Goal: Check status: Check status

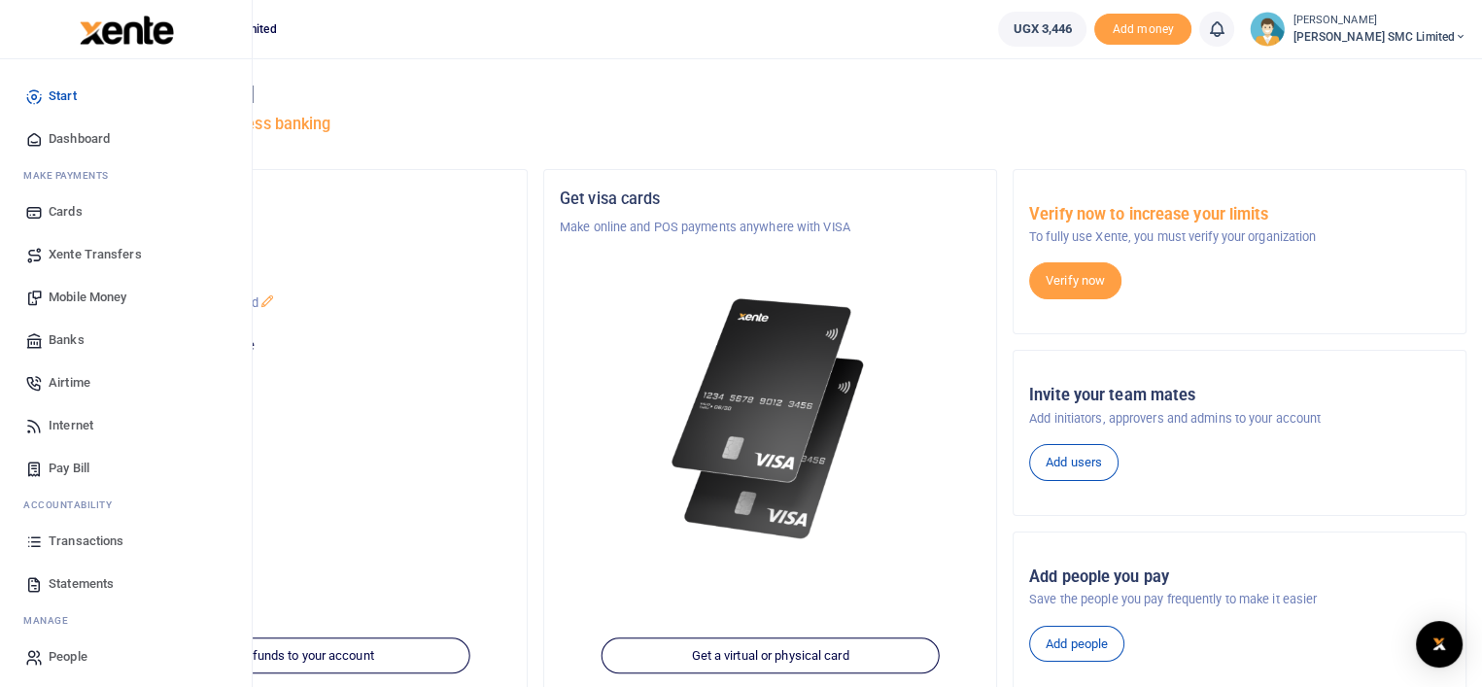
click at [82, 537] on span "Transactions" at bounding box center [86, 540] width 75 height 19
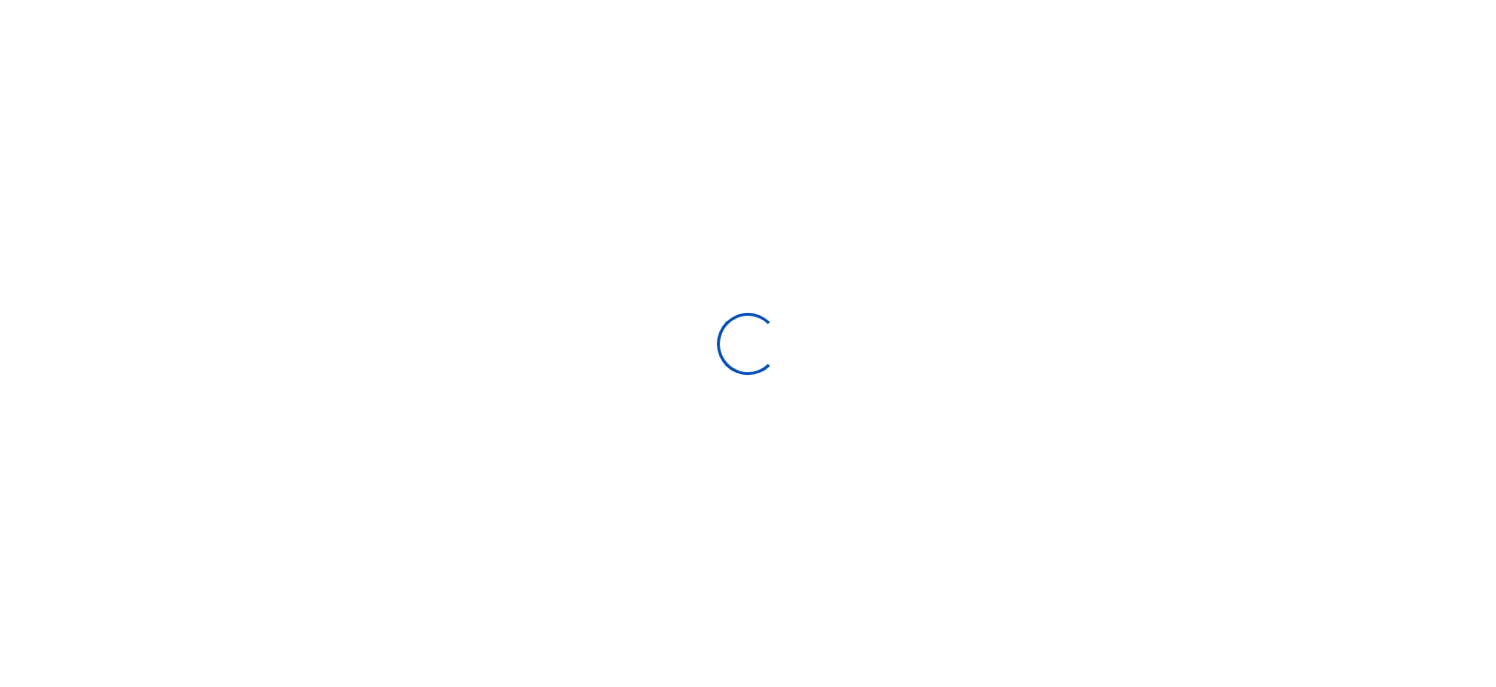
select select
type input "08/06/2025 - 09/04/2025"
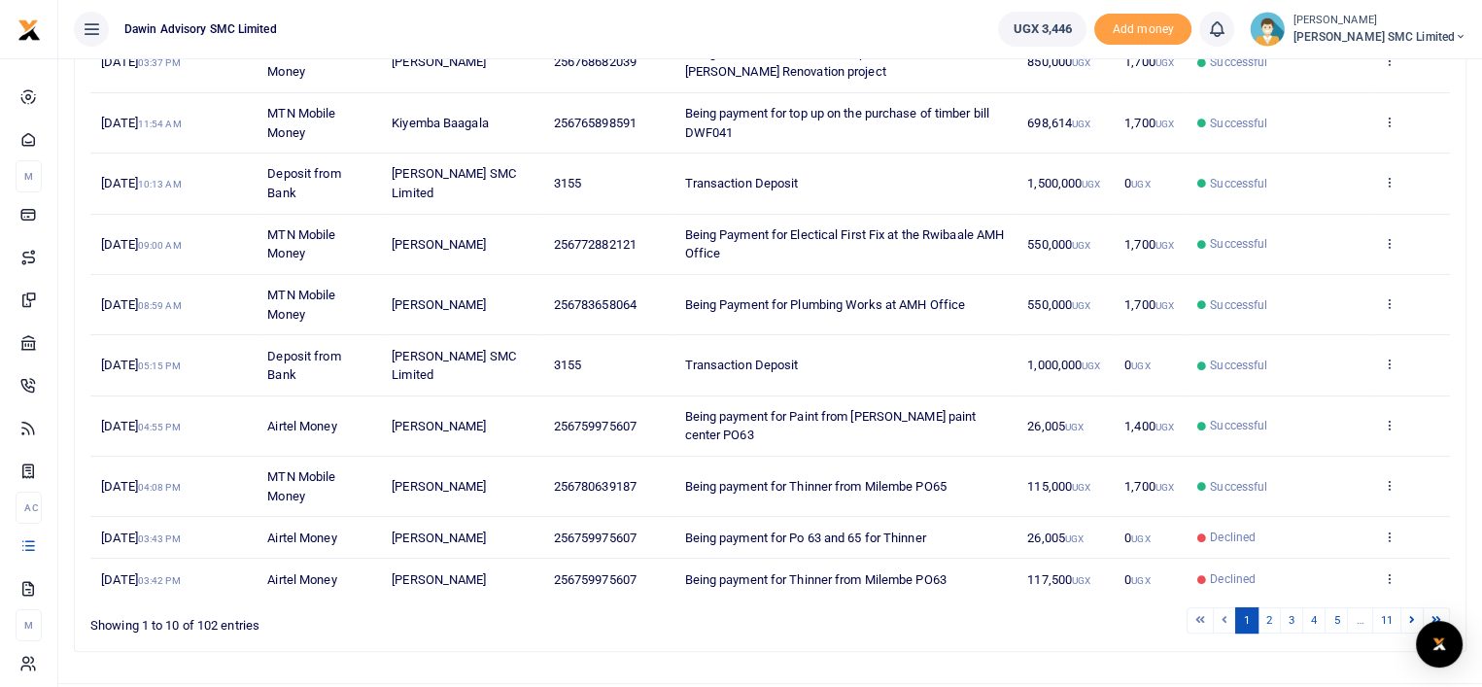
scroll to position [355, 0]
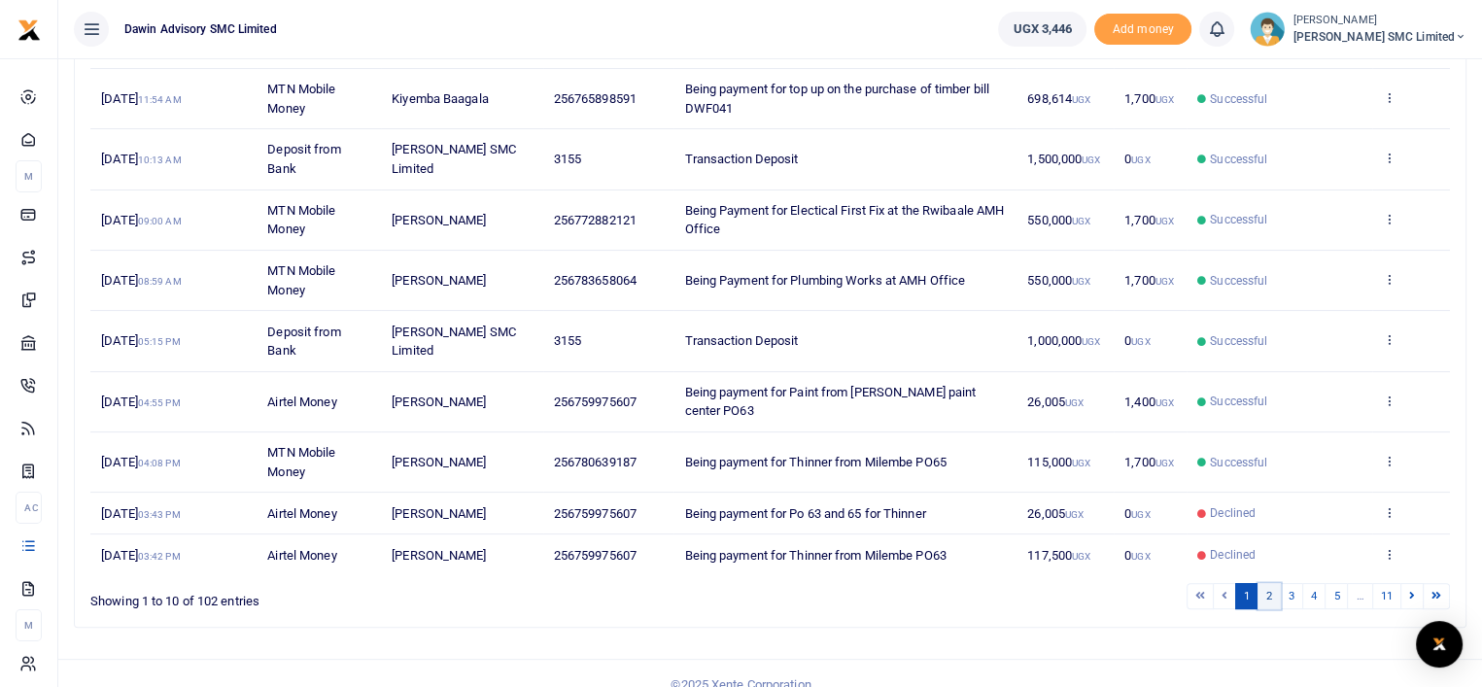
click at [1266, 583] on link "2" at bounding box center [1268, 596] width 23 height 26
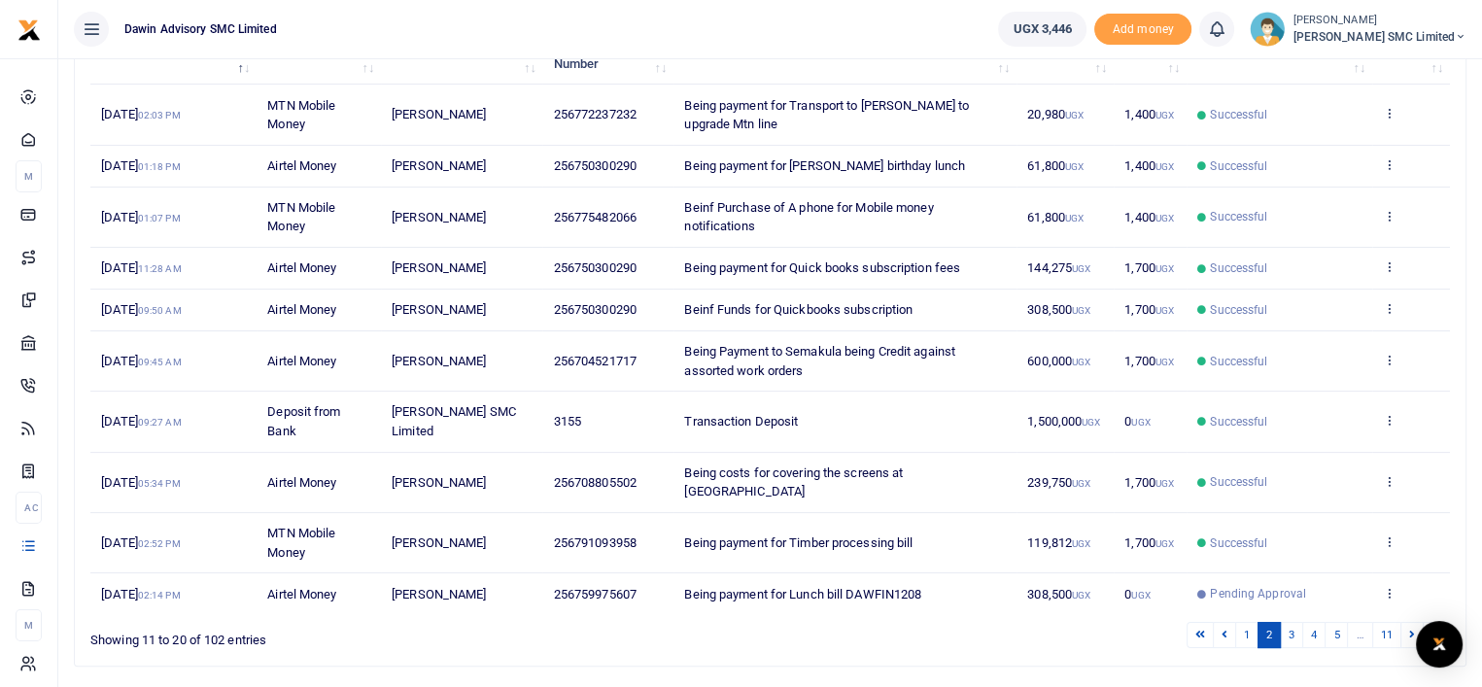
scroll to position [317, 0]
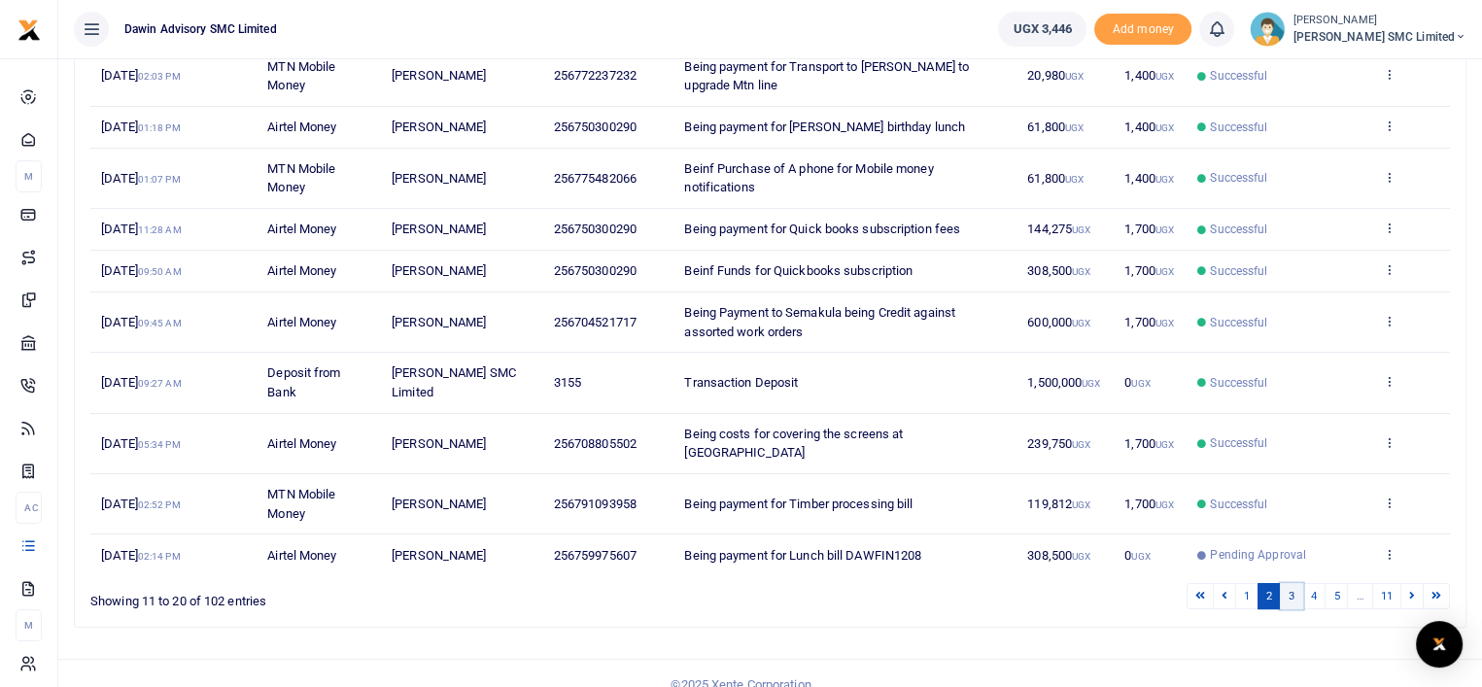
click at [1287, 583] on link "3" at bounding box center [1291, 596] width 23 height 26
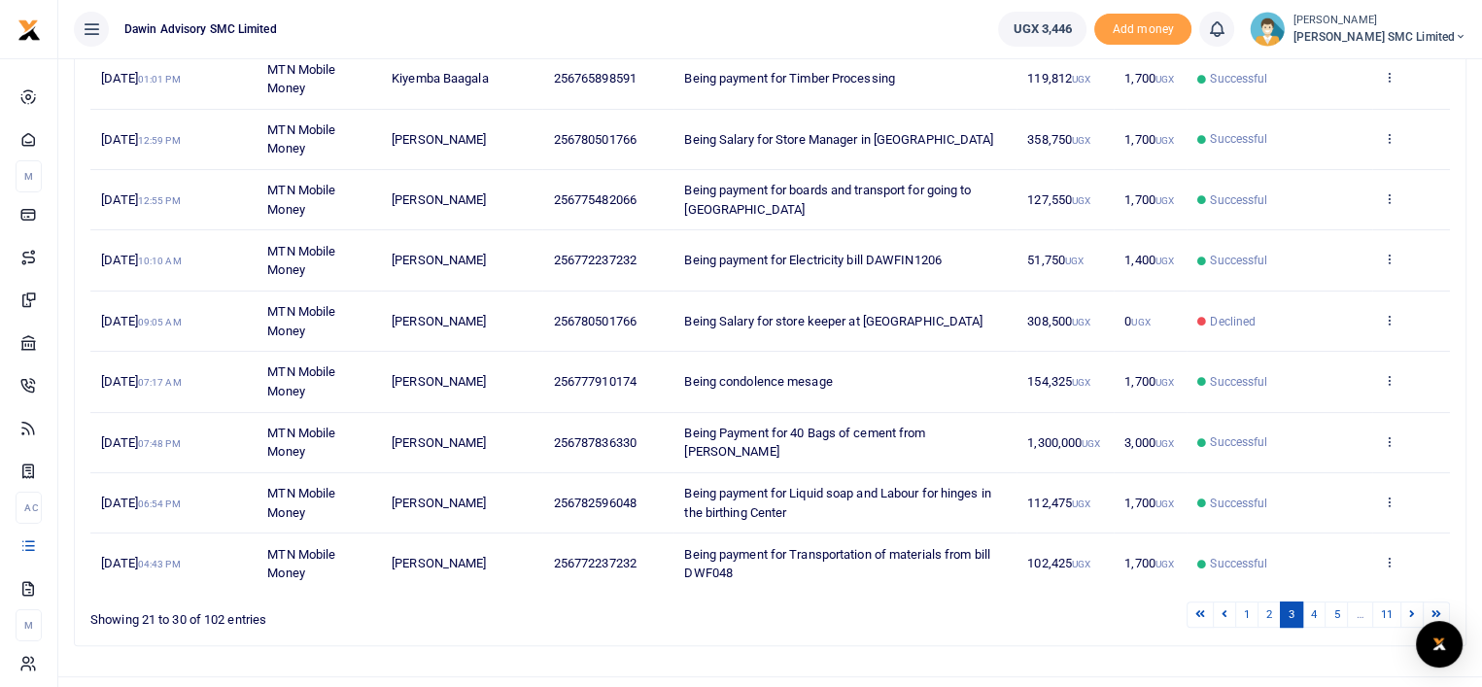
scroll to position [393, 0]
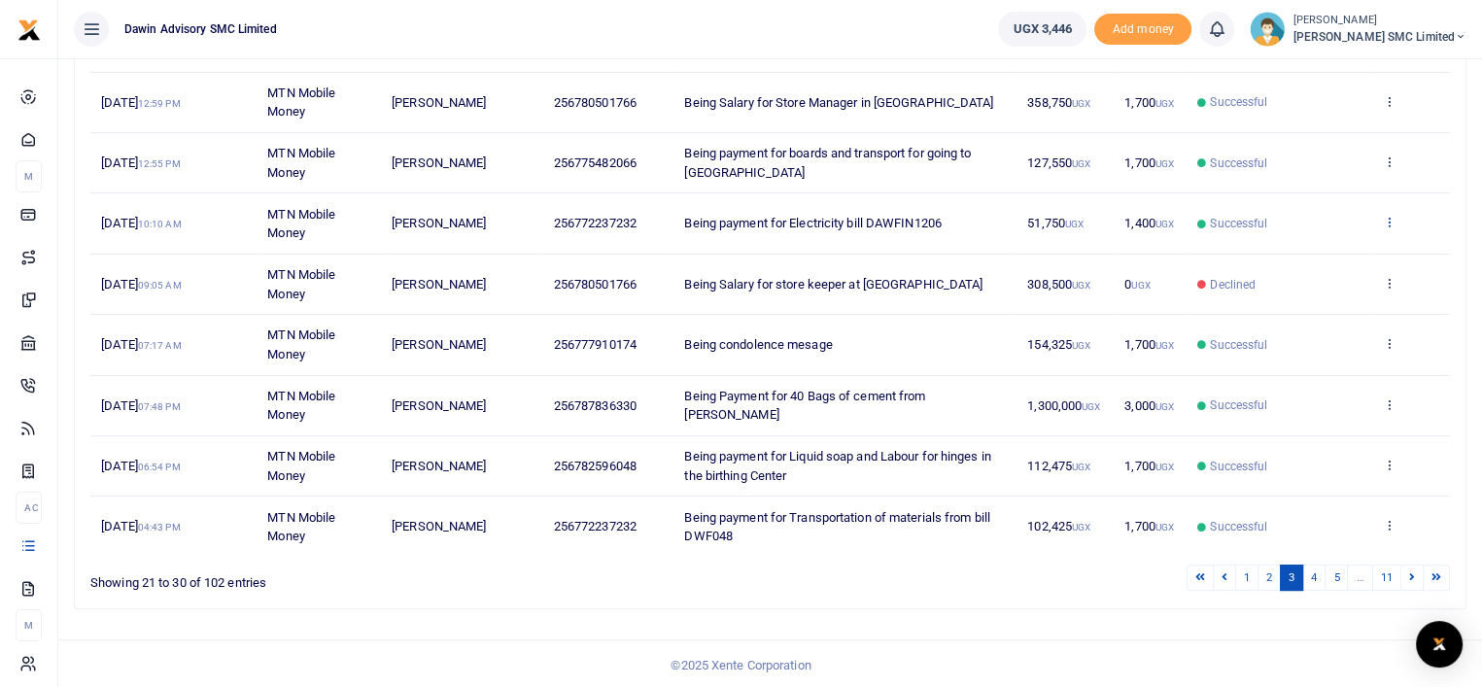
click at [1389, 218] on icon at bounding box center [1389, 222] width 13 height 14
click at [1283, 253] on link "View details" at bounding box center [1318, 254] width 154 height 27
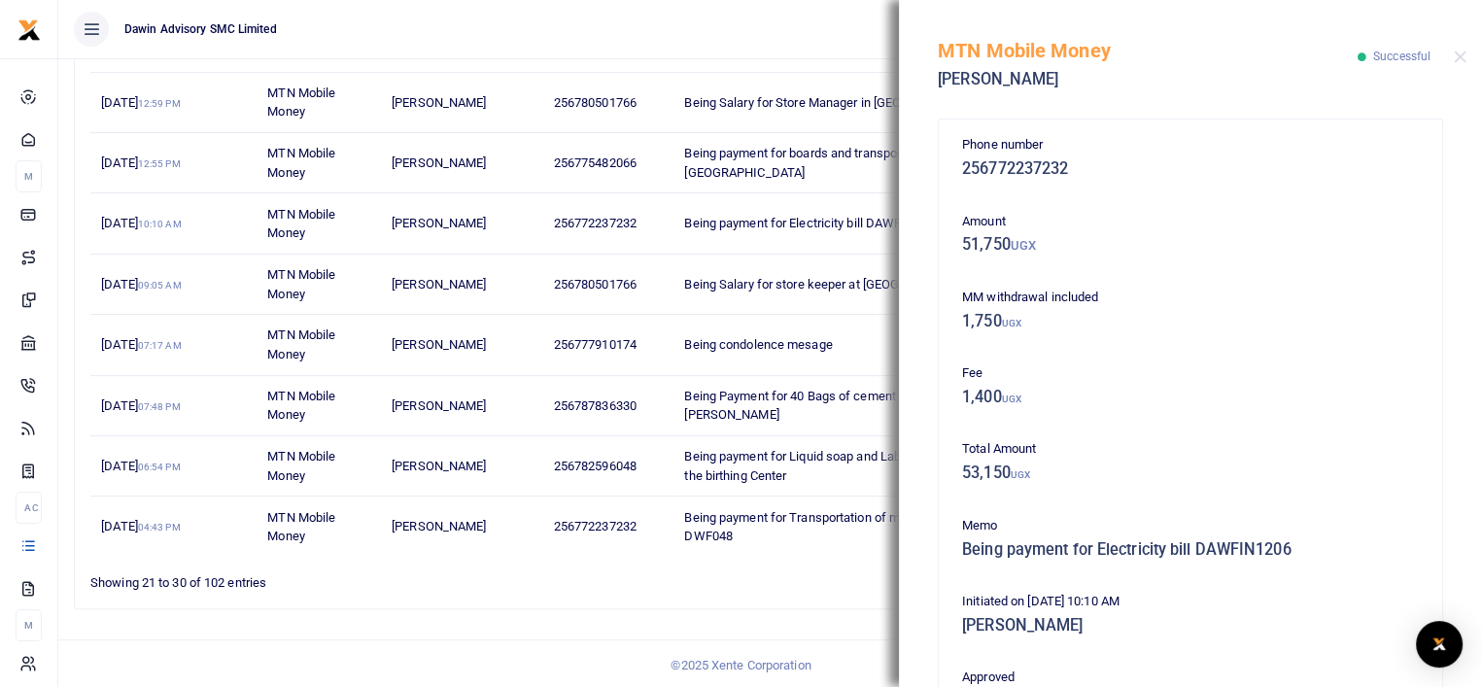
click at [779, 563] on div "1 2 3 4 5 … 11" at bounding box center [1053, 578] width 793 height 30
click at [1454, 54] on button "Close" at bounding box center [1459, 57] width 13 height 13
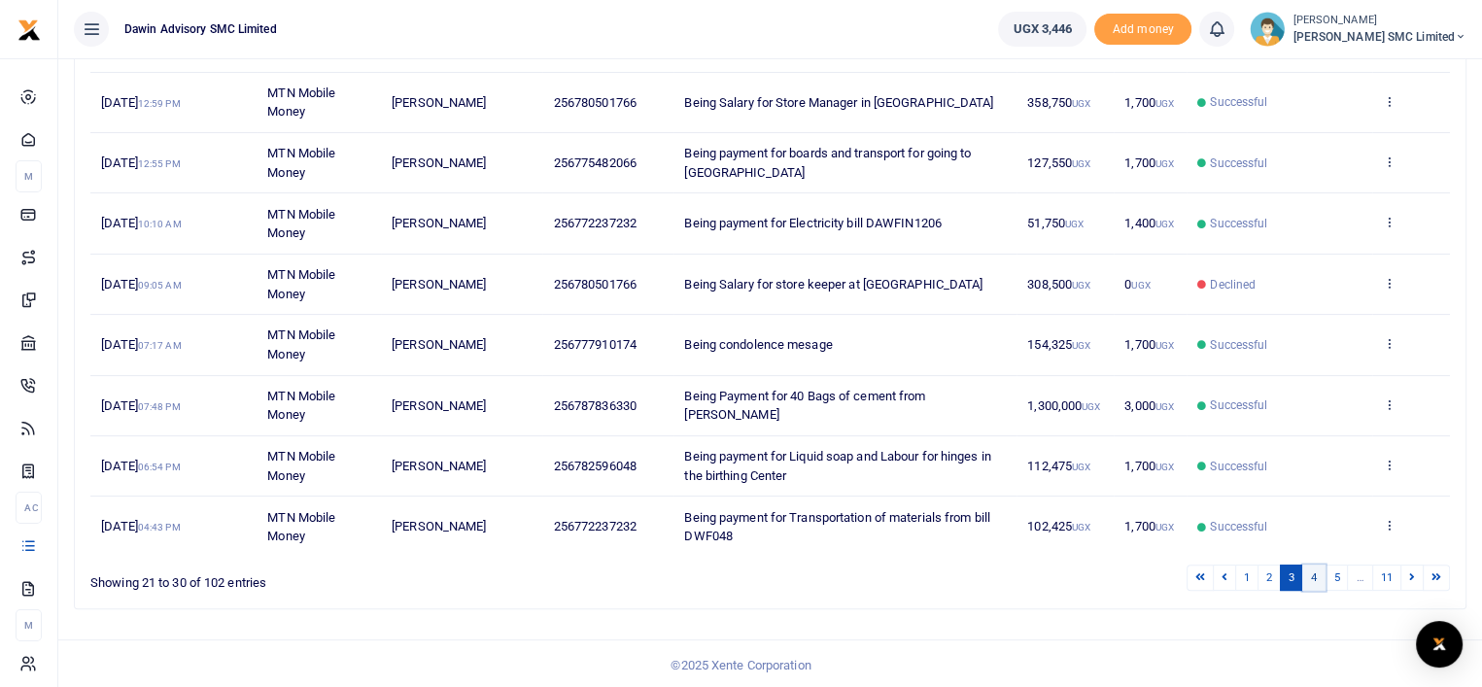
click at [1316, 566] on link "4" at bounding box center [1313, 577] width 23 height 26
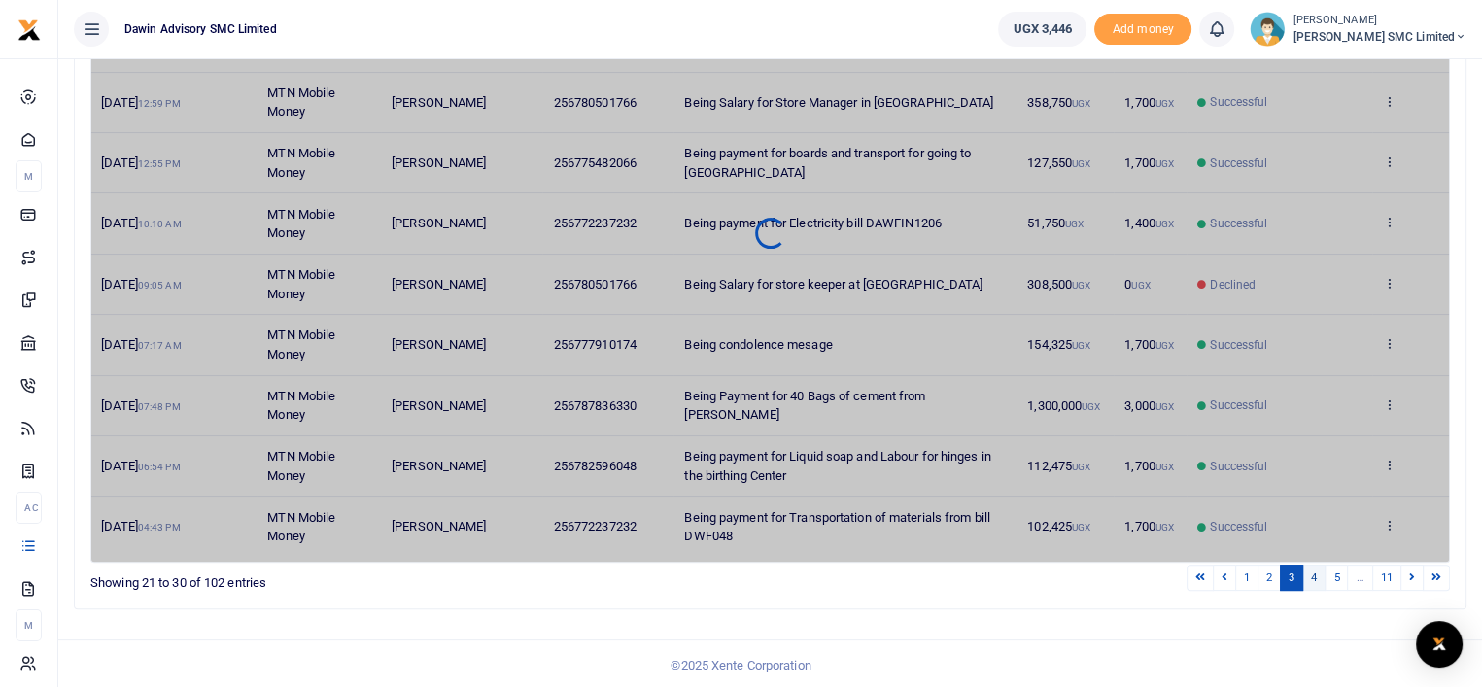
scroll to position [373, 0]
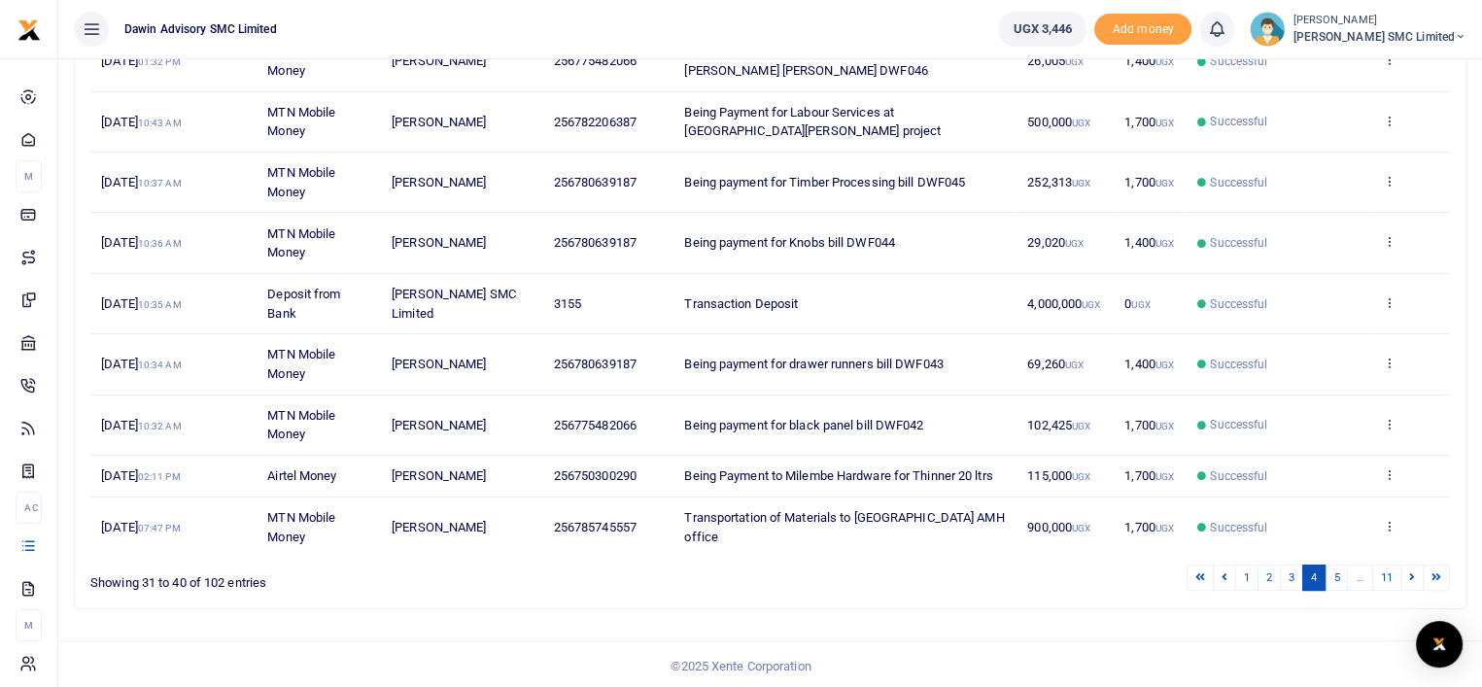
click at [1111, 594] on div "Search: Date Transaction Name Account Number Memo Amount Fees Status Action 25t…" at bounding box center [770, 258] width 1390 height 700
click at [1340, 582] on link "5" at bounding box center [1335, 577] width 23 height 26
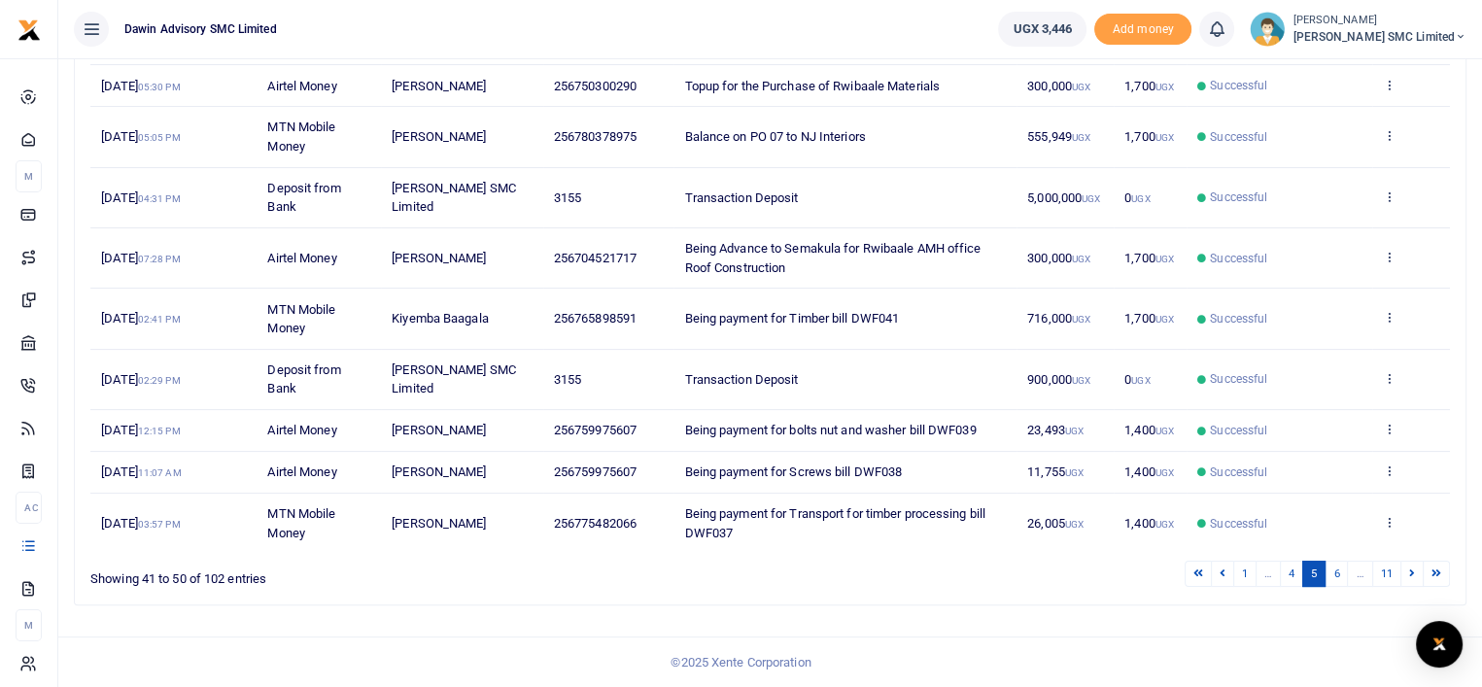
scroll to position [335, 0]
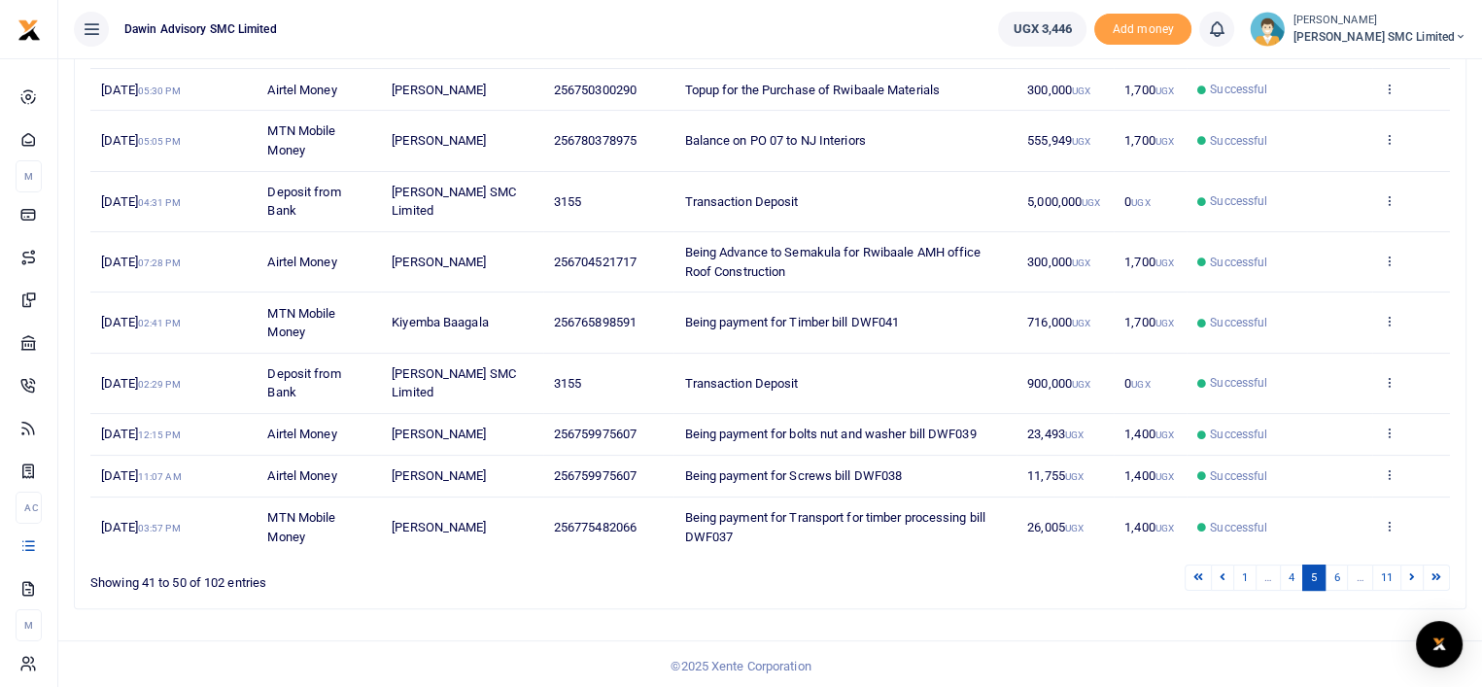
click at [1076, 595] on div "Search: Date Transaction Name Account Number Memo Amount Fees Status Action 22n…" at bounding box center [770, 277] width 1390 height 663
click at [1340, 571] on link "6" at bounding box center [1335, 577] width 23 height 26
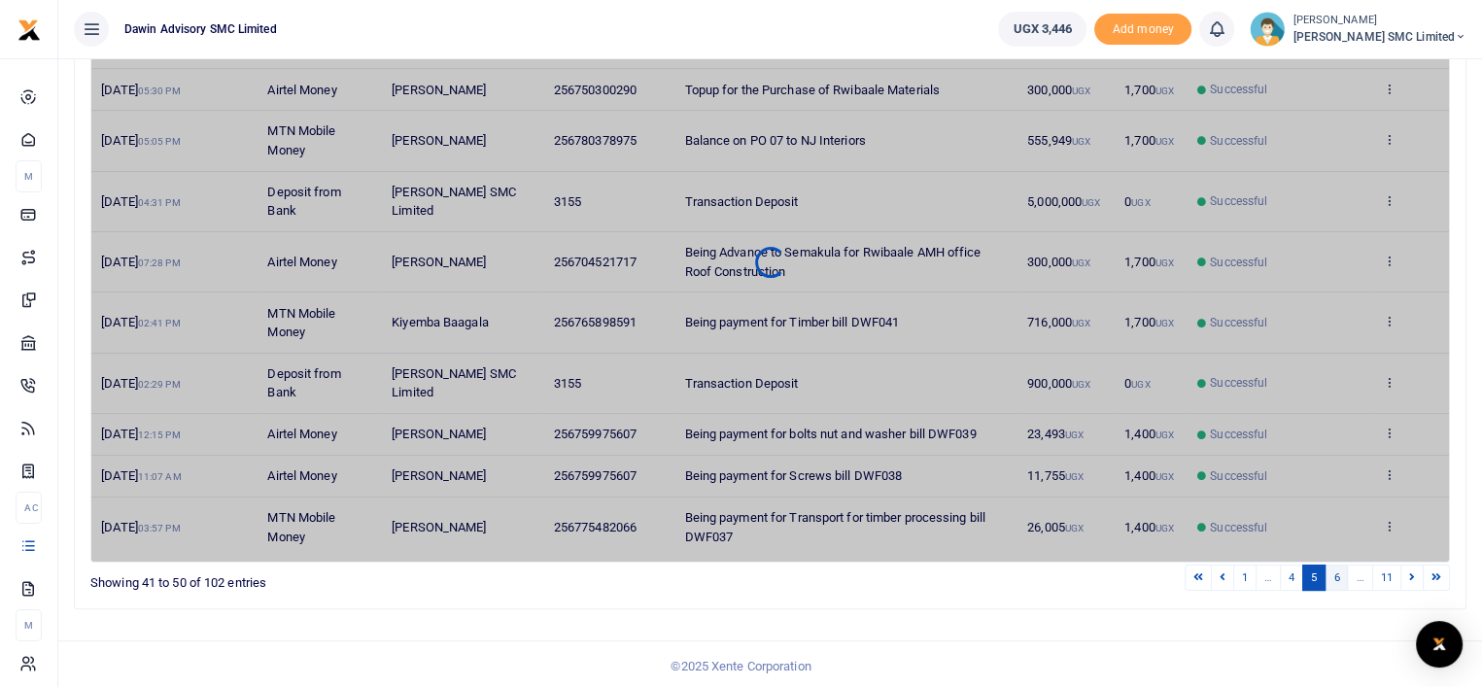
scroll to position [297, 0]
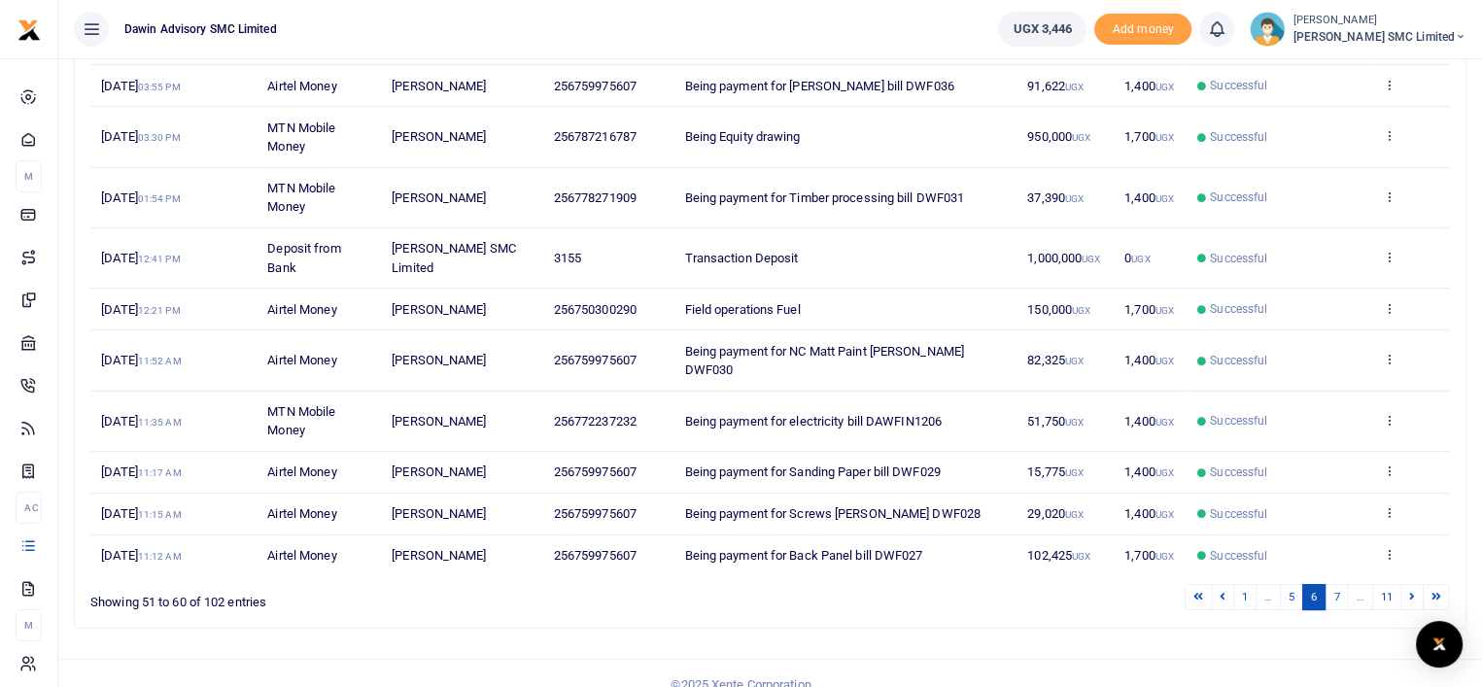
click at [846, 584] on ul "1 … 5 6 7 … 11" at bounding box center [1057, 597] width 785 height 26
click at [1288, 584] on link "5" at bounding box center [1291, 597] width 23 height 26
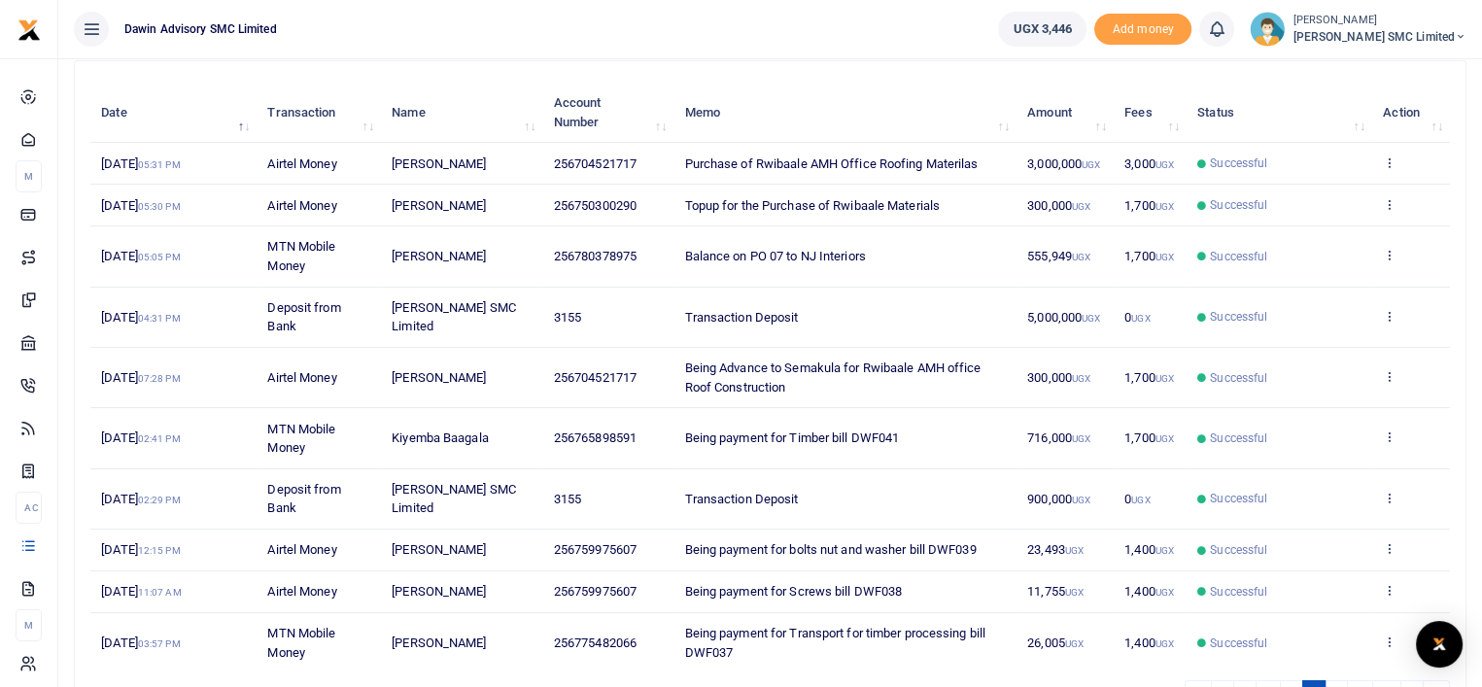
scroll to position [335, 0]
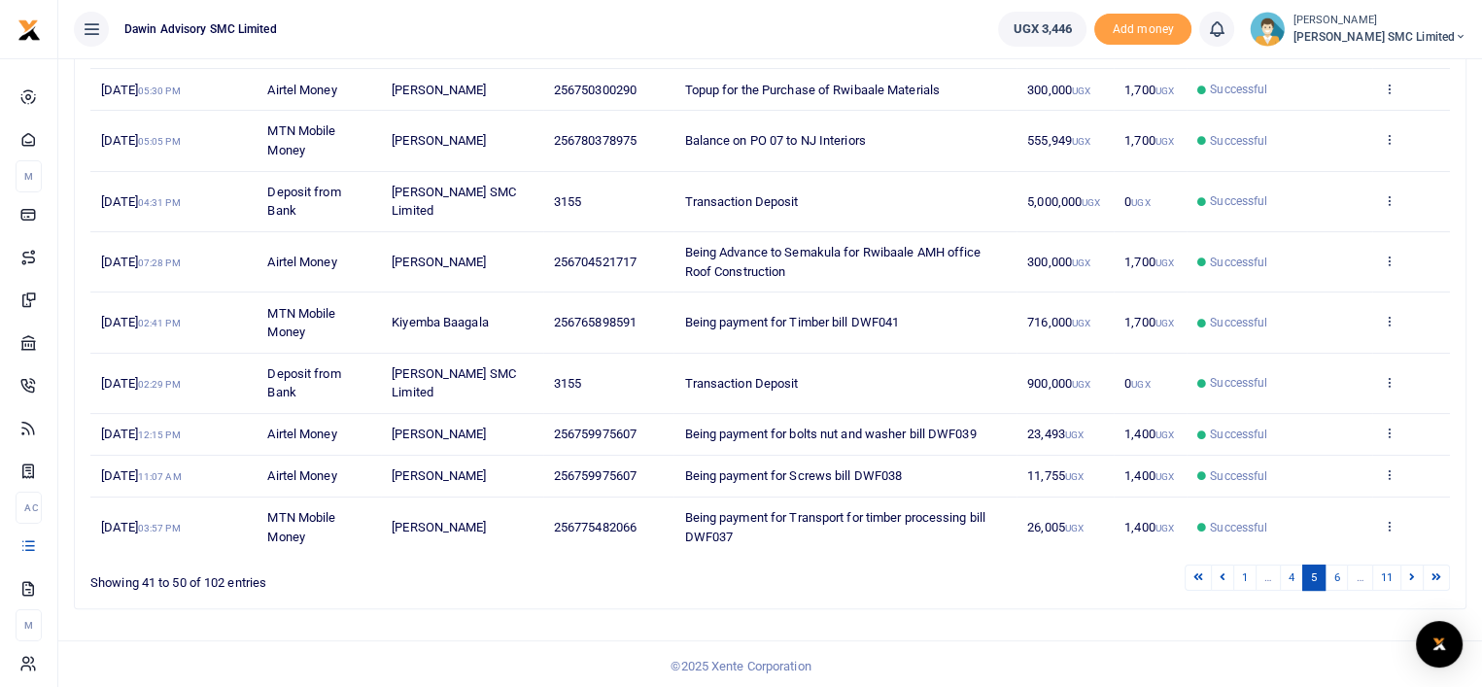
click at [1288, 569] on link "4" at bounding box center [1291, 577] width 23 height 26
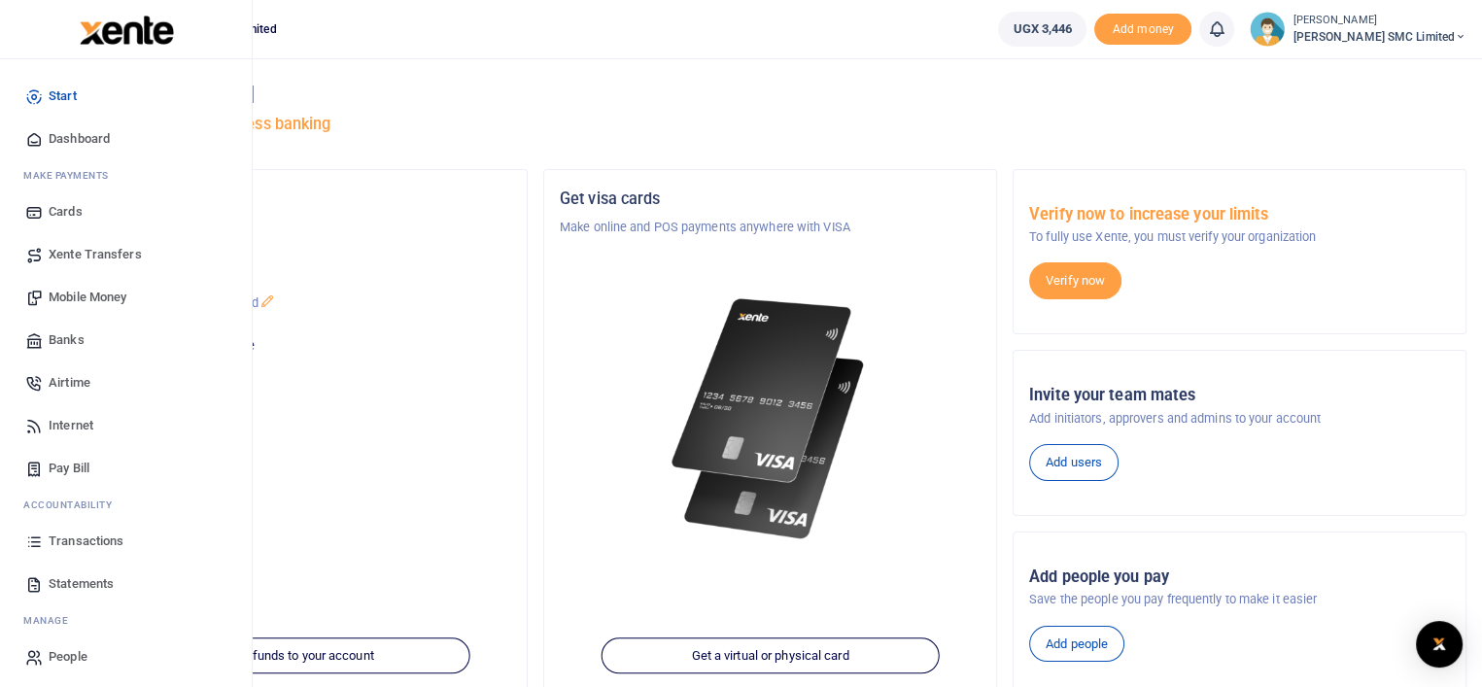
click at [81, 535] on span "Transactions" at bounding box center [86, 540] width 75 height 19
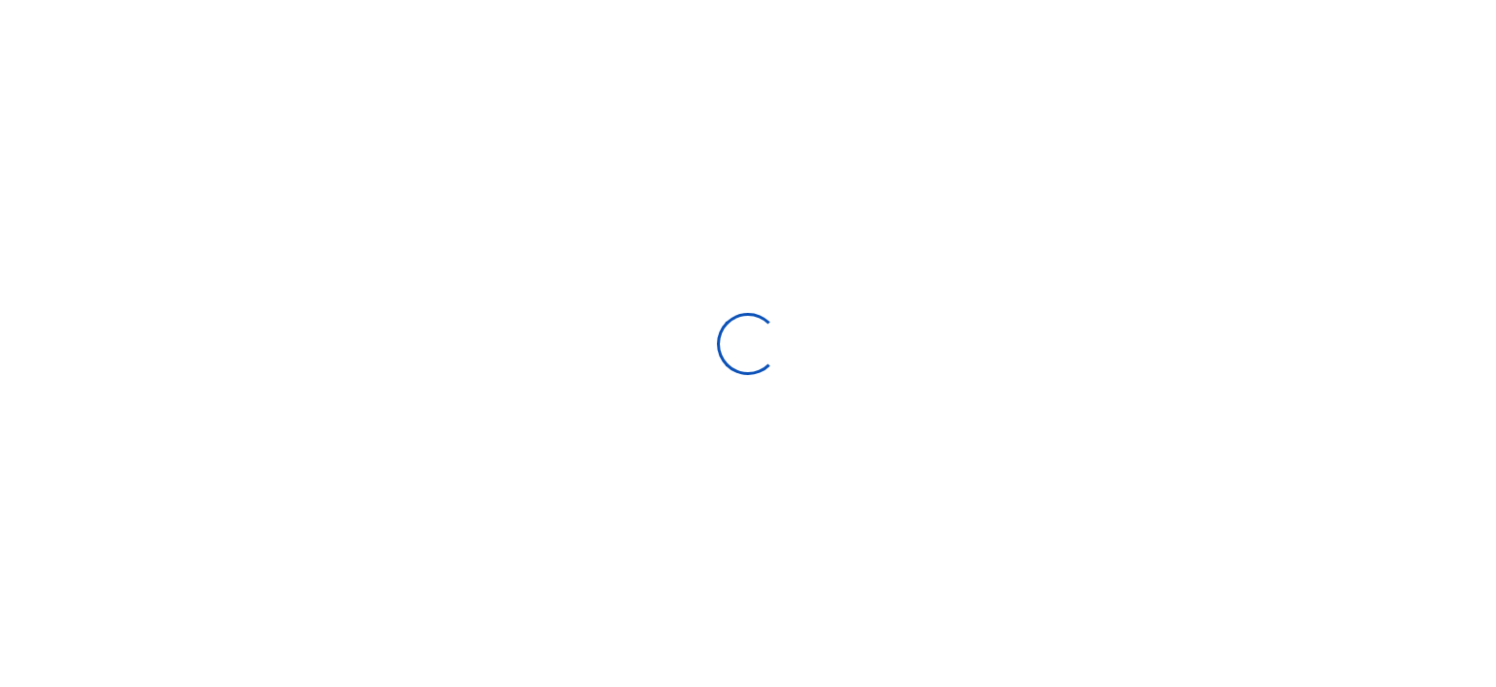
select select
type input "[DATE] - [DATE]"
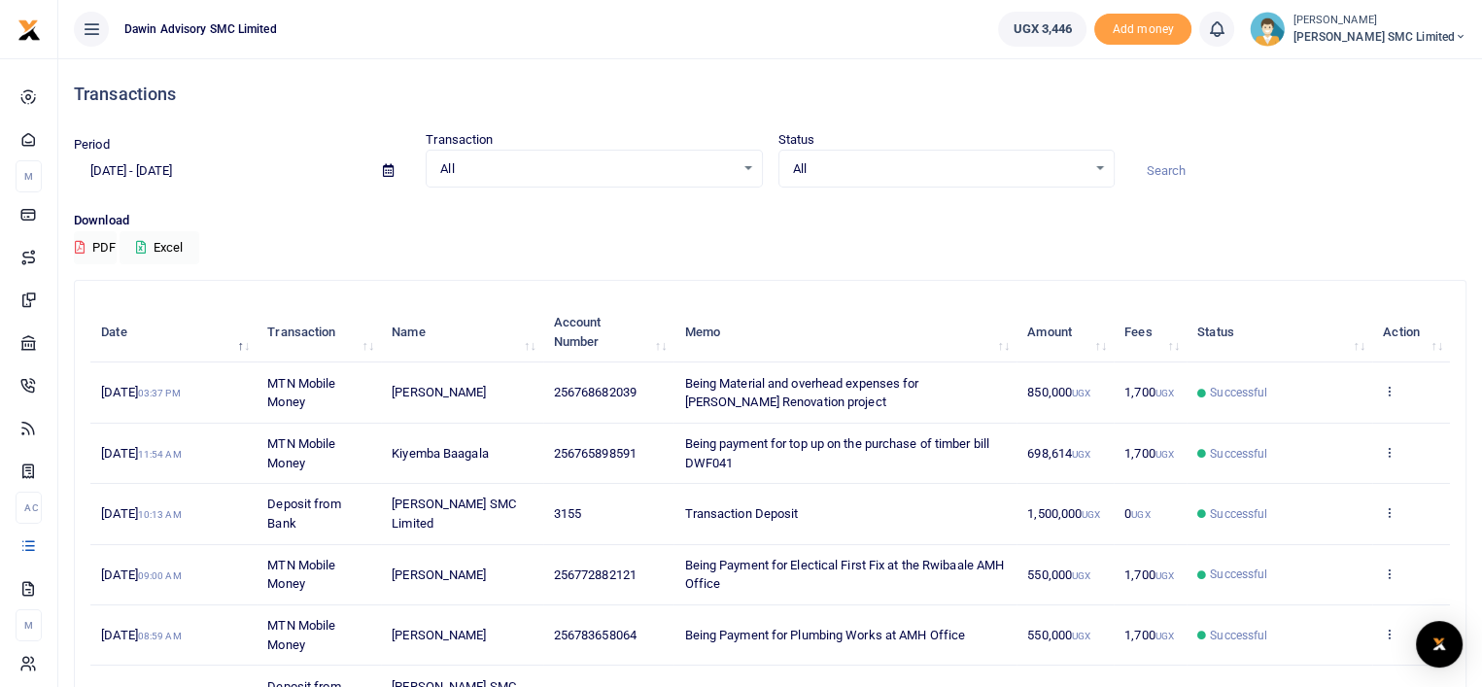
click at [905, 244] on div "Download PDF Excel" at bounding box center [770, 237] width 1392 height 53
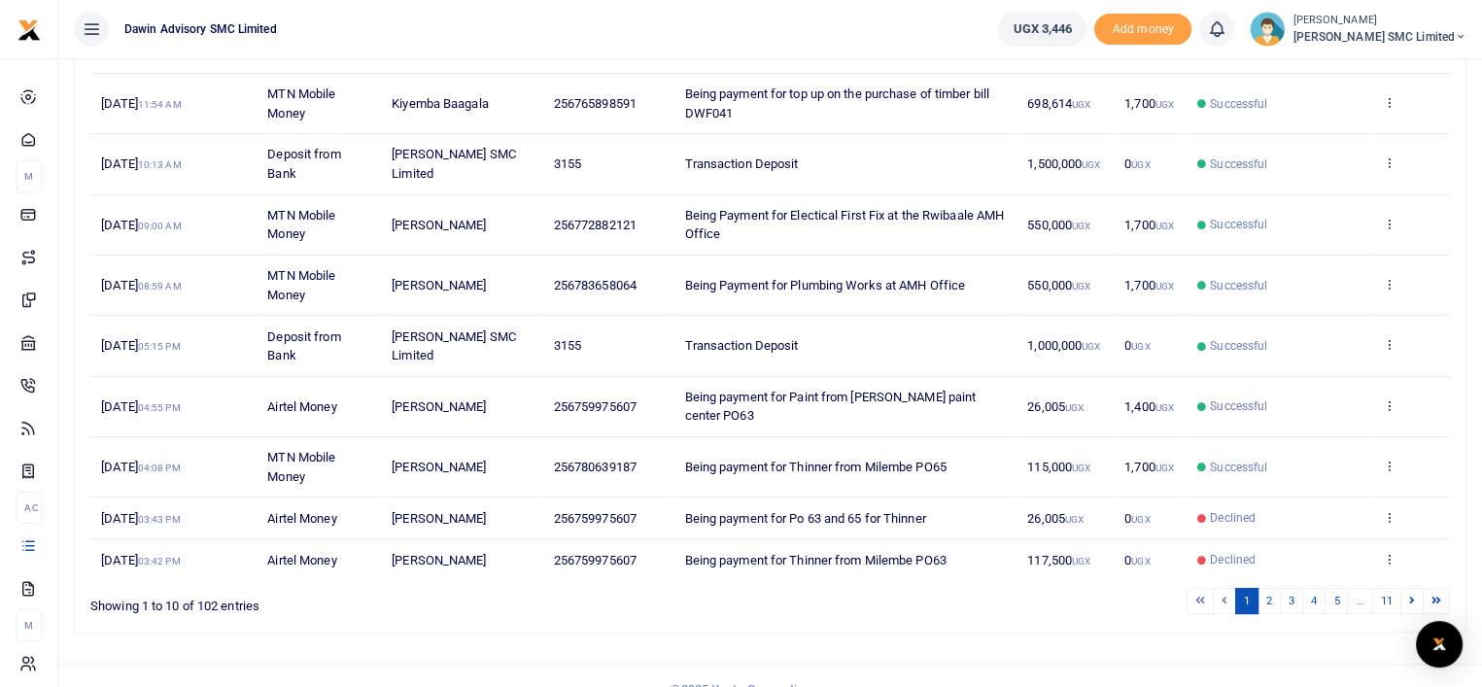
scroll to position [355, 0]
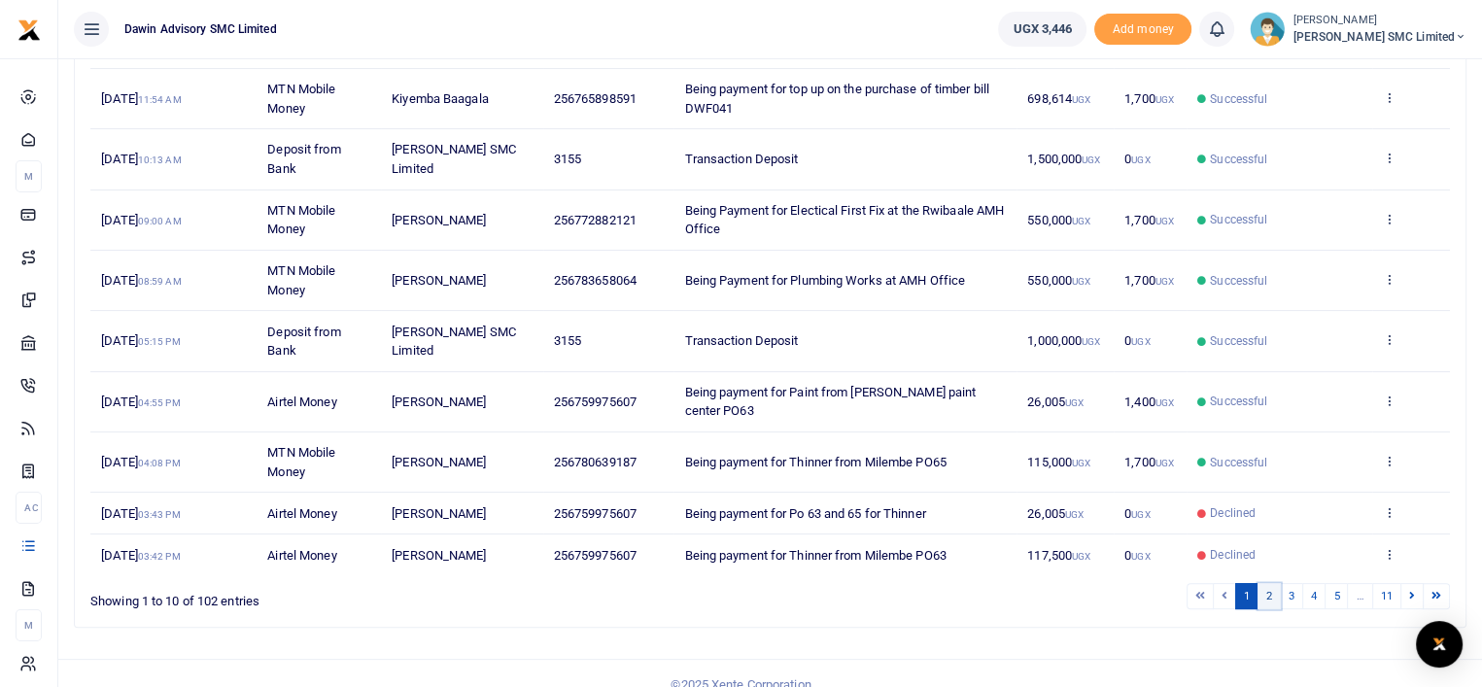
click at [1267, 583] on link "2" at bounding box center [1268, 596] width 23 height 26
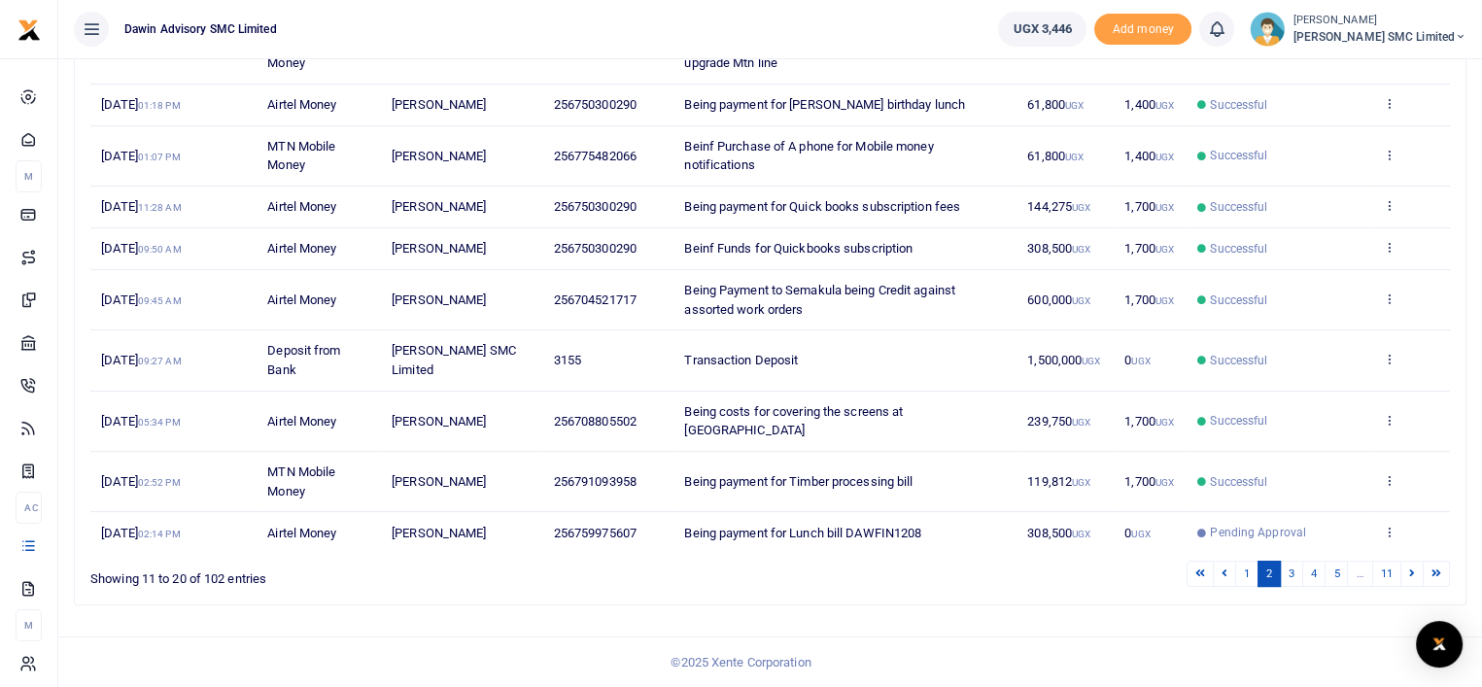
scroll to position [317, 0]
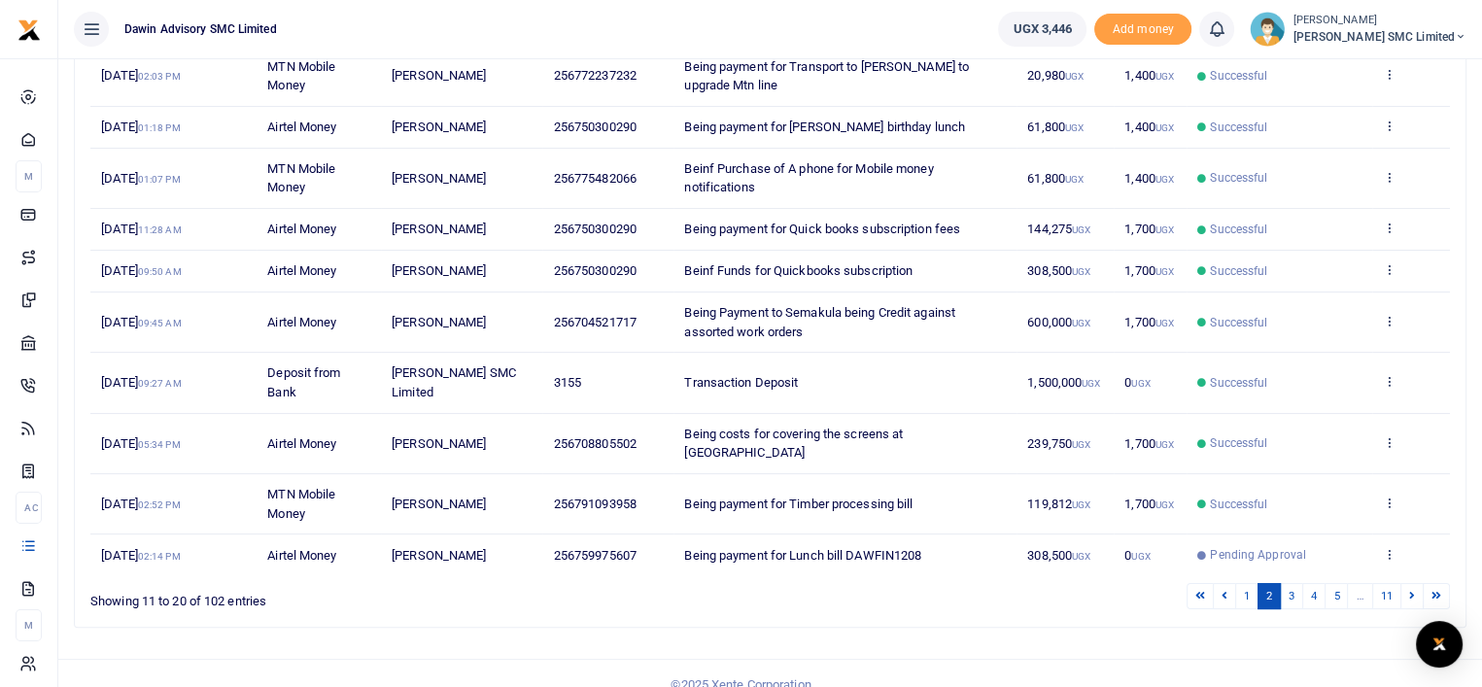
click at [1158, 615] on div "Search: Date Transaction Name Account Number Memo Amount Fees Status Action [DA…" at bounding box center [770, 303] width 1408 height 680
click at [1297, 583] on link "3" at bounding box center [1291, 596] width 23 height 26
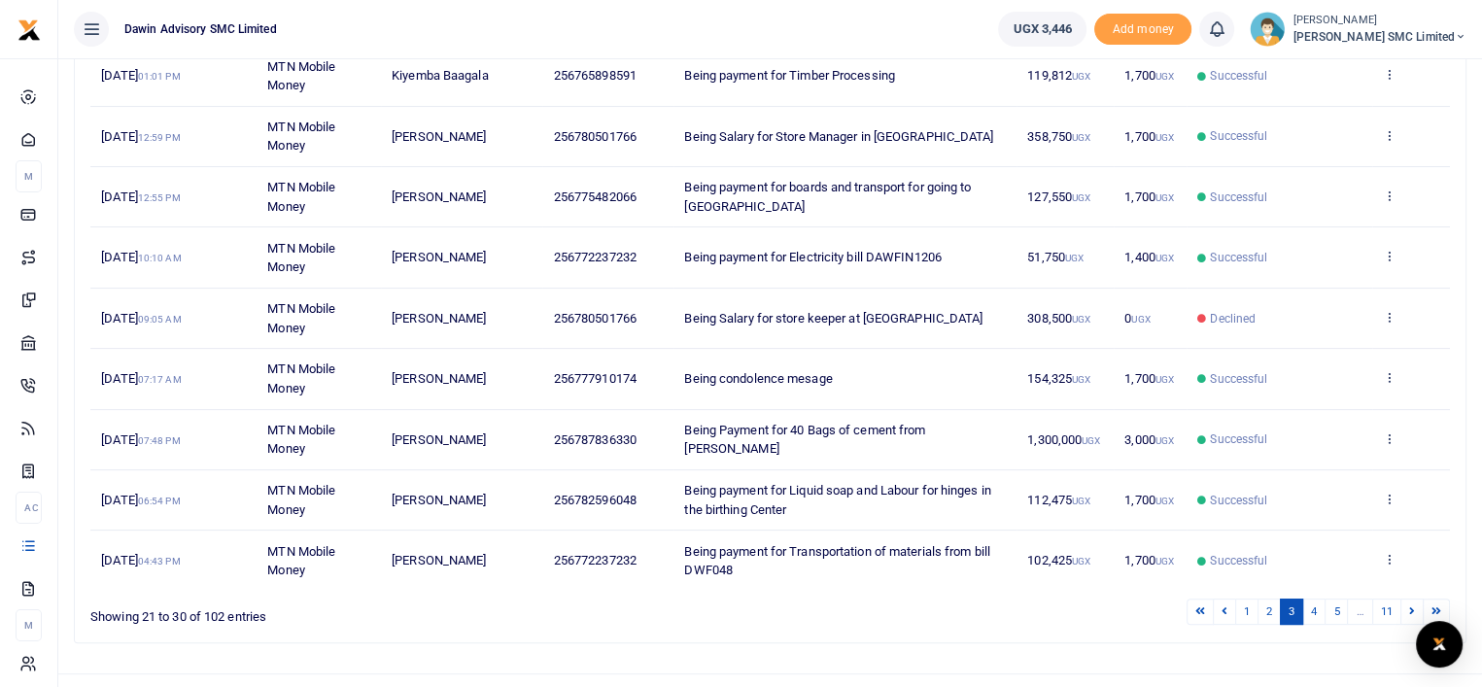
scroll to position [354, 0]
